Goal: Find contact information: Find contact information

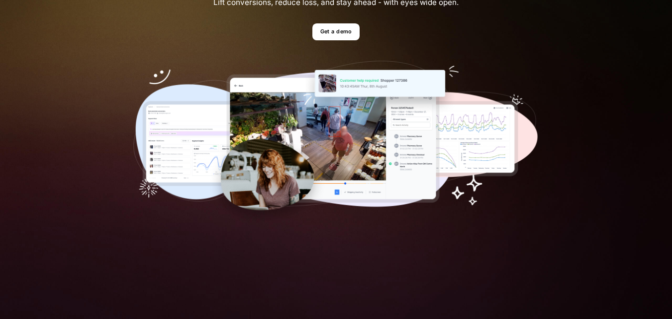
scroll to position [100, 0]
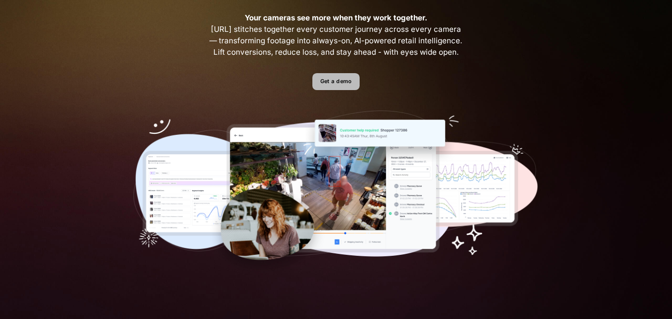
click at [331, 88] on link "Get a demo" at bounding box center [336, 81] width 47 height 17
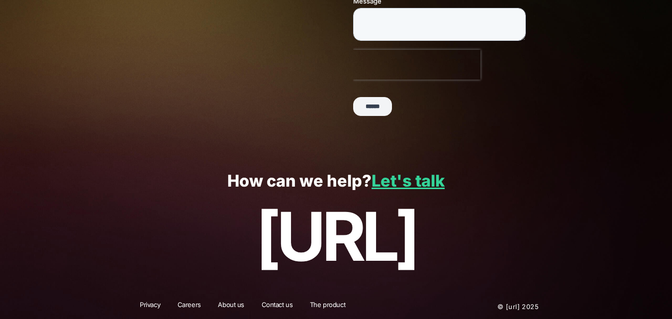
scroll to position [278, 0]
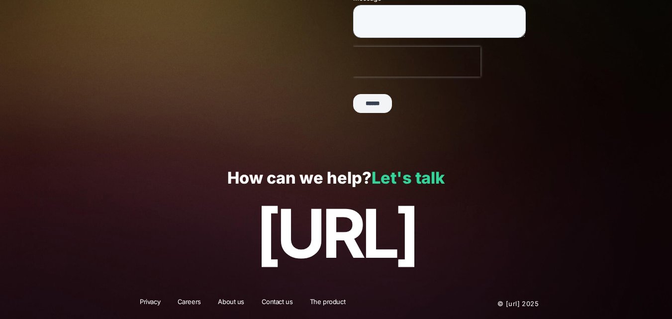
click at [414, 182] on link "Let's talk" at bounding box center [408, 177] width 73 height 19
